Goal: Information Seeking & Learning: Learn about a topic

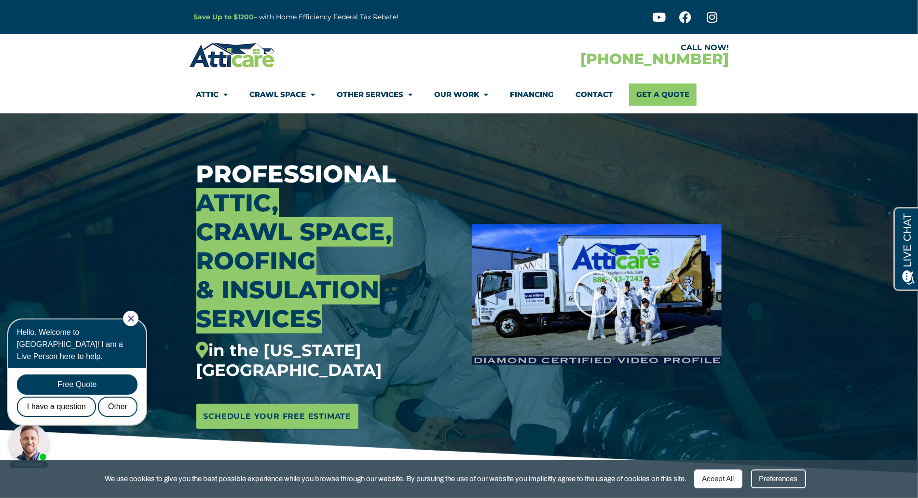
click at [385, 32] on div "Save Up to $1200 – with Home Efficiency Federal Tax Rebate!" at bounding box center [350, 17] width 322 height 34
click at [64, 89] on section "CALL NOW! [PHONE_NUMBER] Attic Attic Cleaning Rodent Proofing Air Sealing Insul…" at bounding box center [459, 74] width 918 height 80
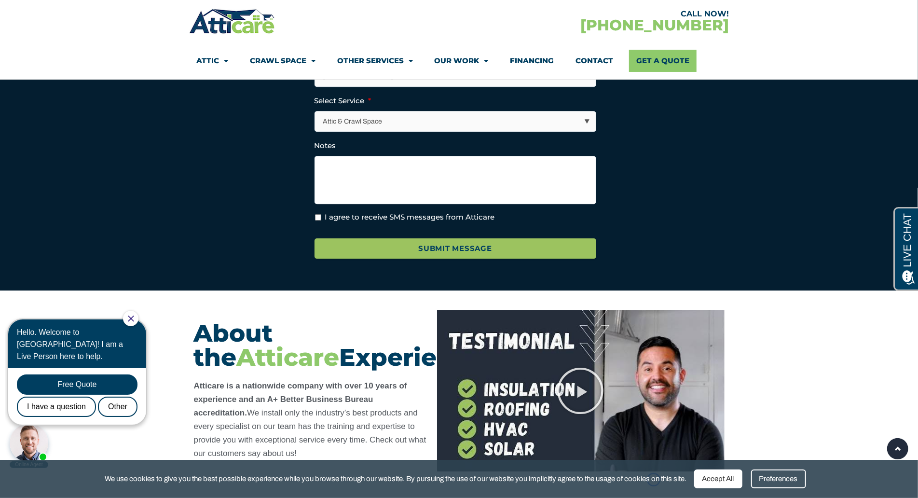
scroll to position [5025, 0]
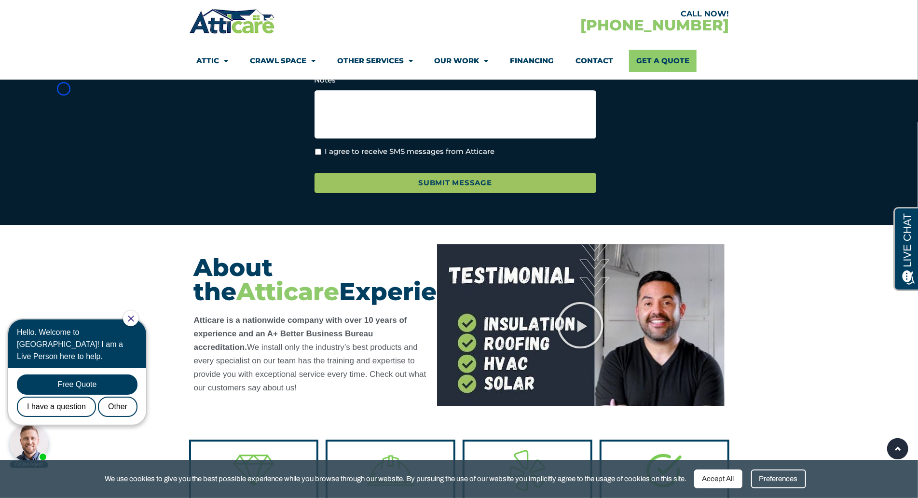
click at [64, 89] on section "Contact Us Fill out the form below OR call us now to schedule a FREE consultati…" at bounding box center [459, 7] width 918 height 435
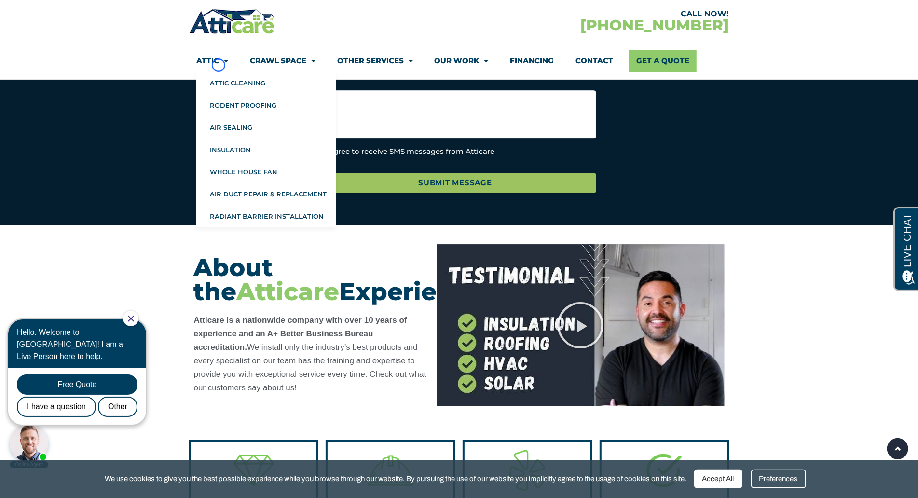
click at [219, 65] on span "Menu" at bounding box center [223, 61] width 9 height 17
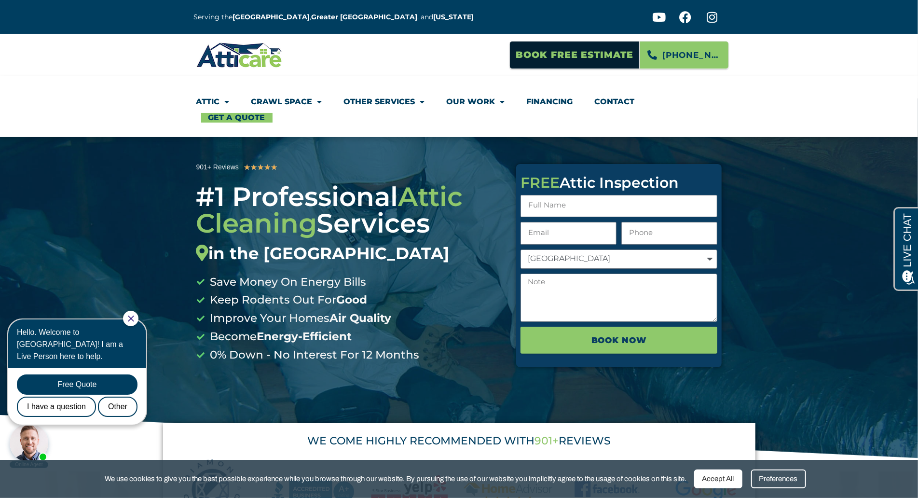
click at [93, 87] on section "Attic Attic Cleaning Rodent Proofing Air Sealing Insulation Whole House Fan Air…" at bounding box center [459, 106] width 918 height 61
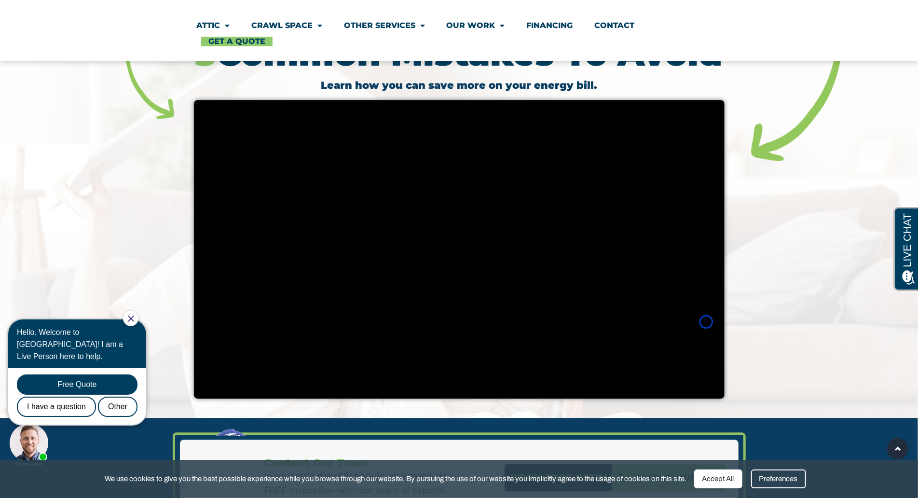
scroll to position [1964, 0]
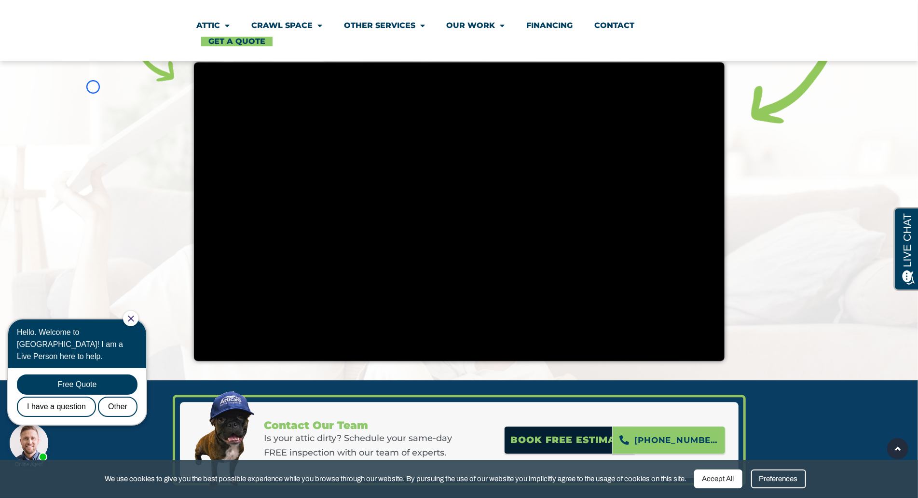
click at [93, 87] on div at bounding box center [459, 167] width 918 height 425
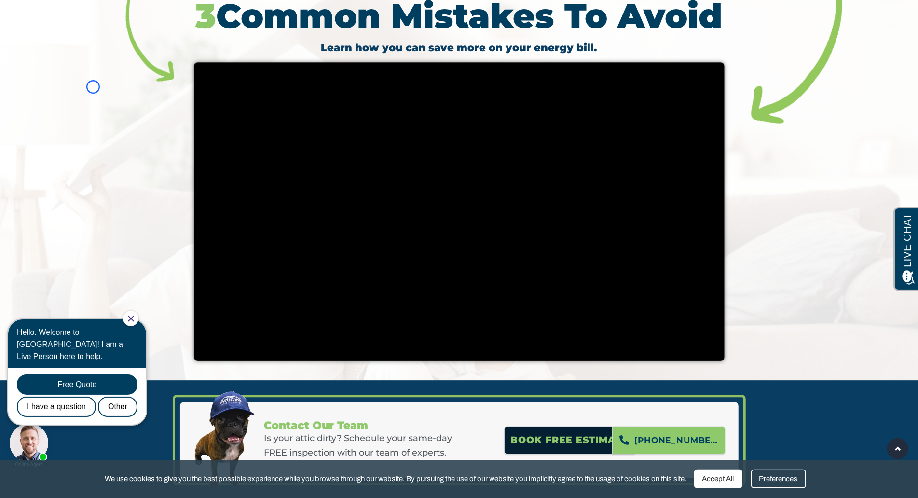
scroll to position [0, 0]
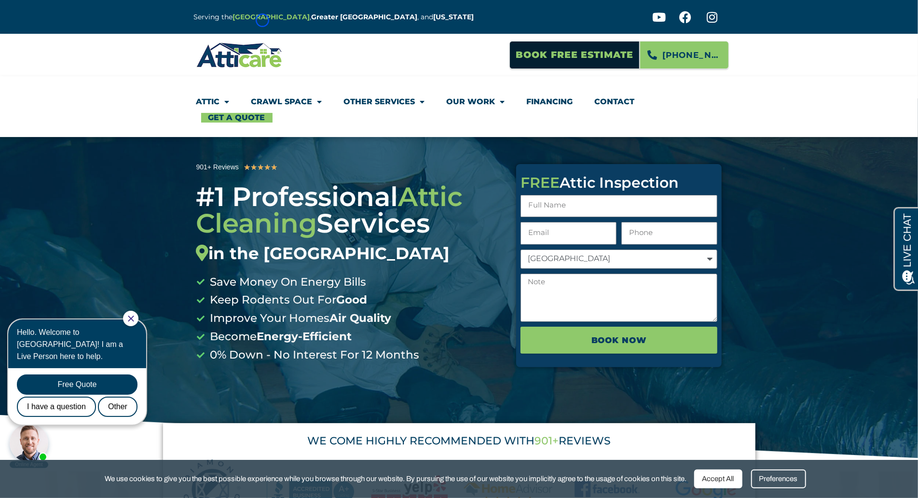
click at [262, 20] on strong "[GEOGRAPHIC_DATA]" at bounding box center [271, 17] width 77 height 9
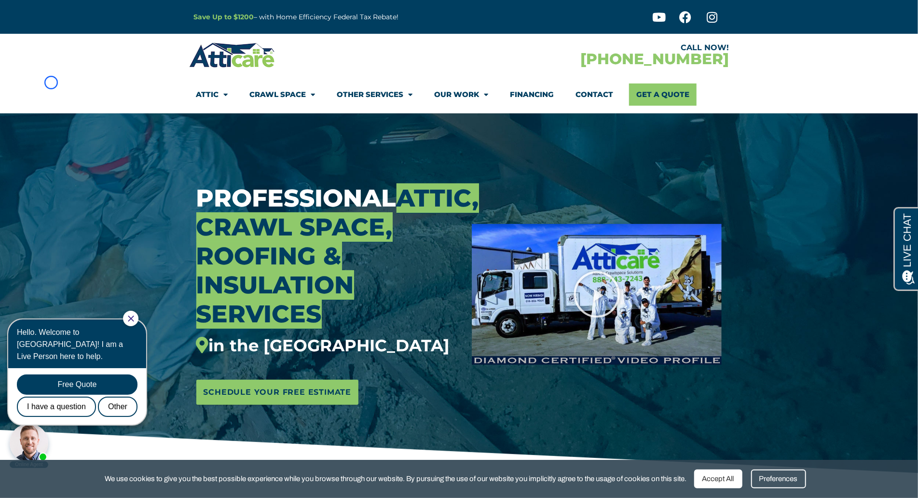
click at [51, 82] on section "CALL NOW! [PHONE_NUMBER] Attic Attic Cleaning Rodent Proofing Air Sealing Insul…" at bounding box center [459, 74] width 918 height 80
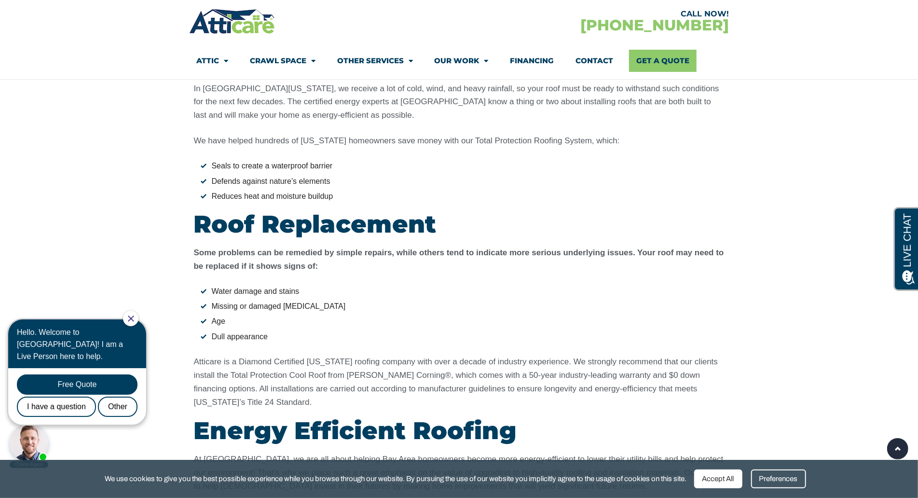
scroll to position [3387, 0]
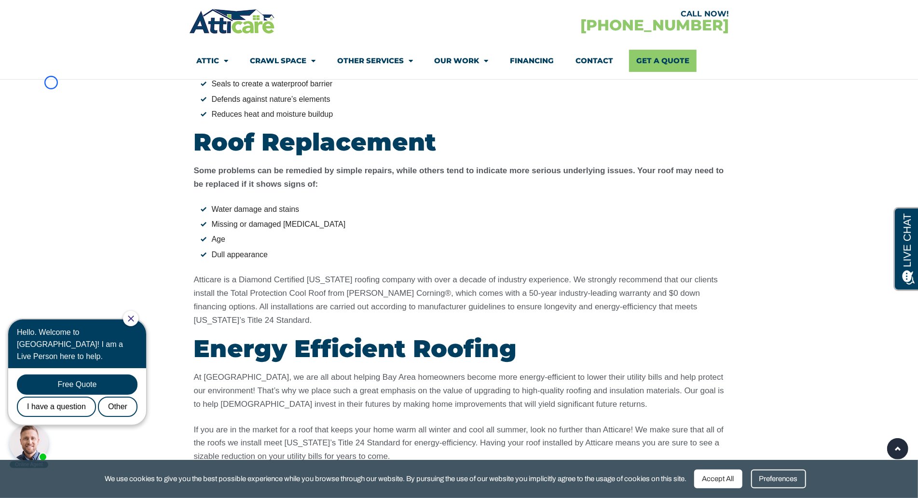
click at [51, 82] on section "Roofing Company Services in the San Francisco Bay Area Your home’s roof is the …" at bounding box center [459, 111] width 918 height 761
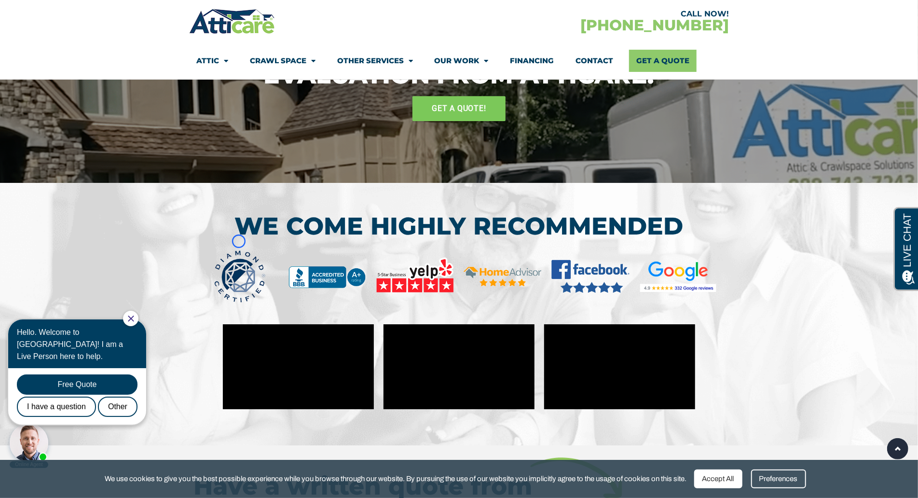
click at [239, 250] on img at bounding box center [240, 277] width 88 height 54
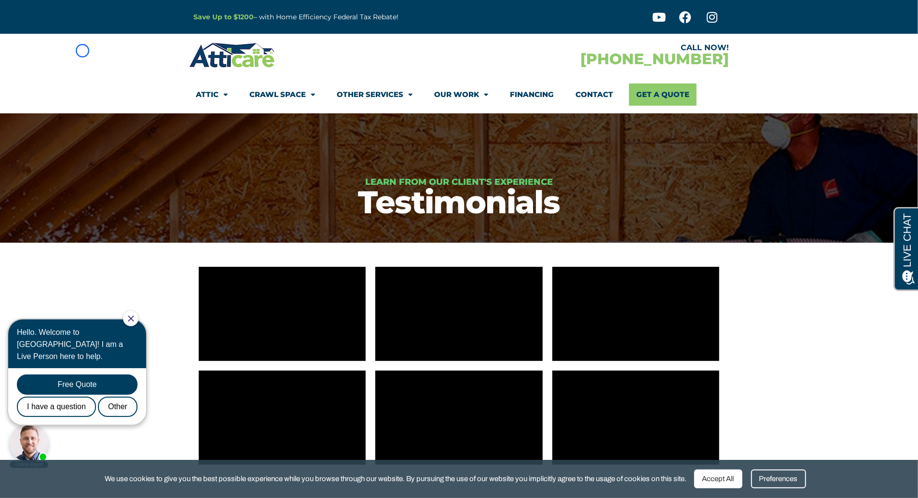
click at [82, 51] on section "CALL NOW! 1-866-692-8218 Attic Attic Cleaning Rodent Proofing Air Sealing Insul…" at bounding box center [459, 74] width 918 height 80
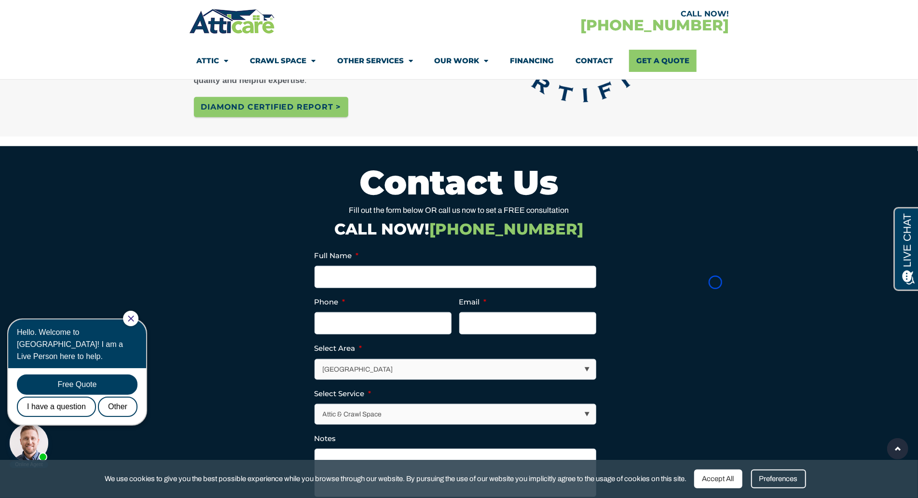
scroll to position [633, 0]
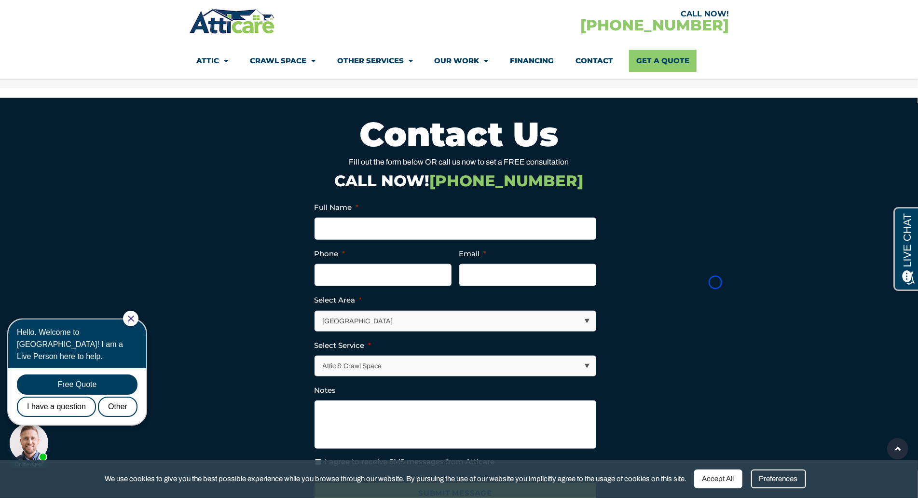
click at [82, 51] on section "CALL NOW! 1-866-692-8218 Attic Attic Cleaning Rodent Proofing Air Sealing Insul…" at bounding box center [459, 40] width 918 height 80
